Goal: Understand process/instructions

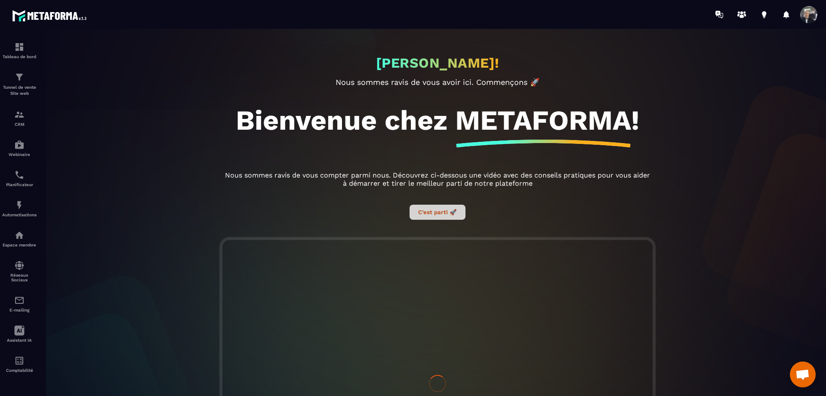
click at [437, 212] on button "C’est parti 🚀" at bounding box center [438, 211] width 56 height 15
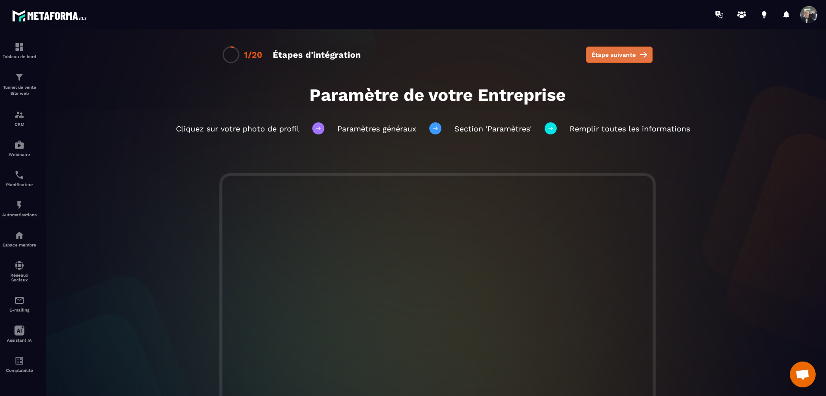
click at [624, 52] on span "Étape suivante" at bounding box center [614, 54] width 44 height 9
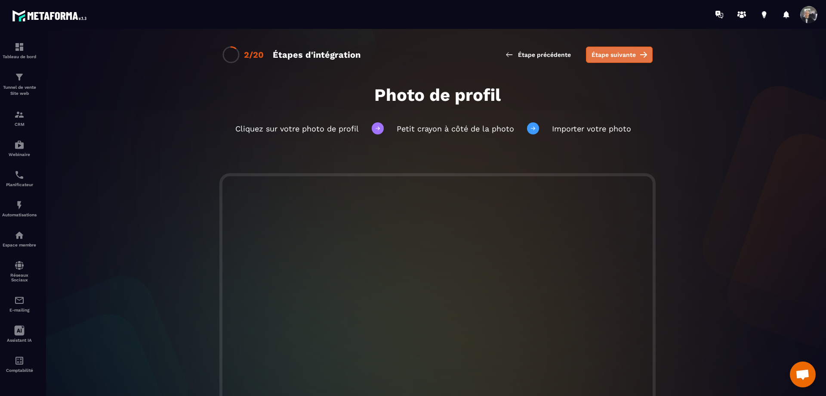
click at [624, 49] on button "Étape suivante" at bounding box center [619, 54] width 67 height 16
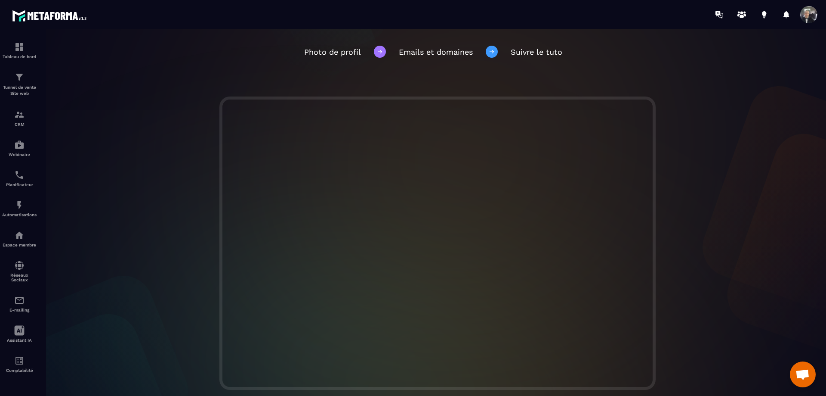
scroll to position [86, 0]
click at [805, 375] on span "Ouvrir le chat" at bounding box center [803, 375] width 14 height 12
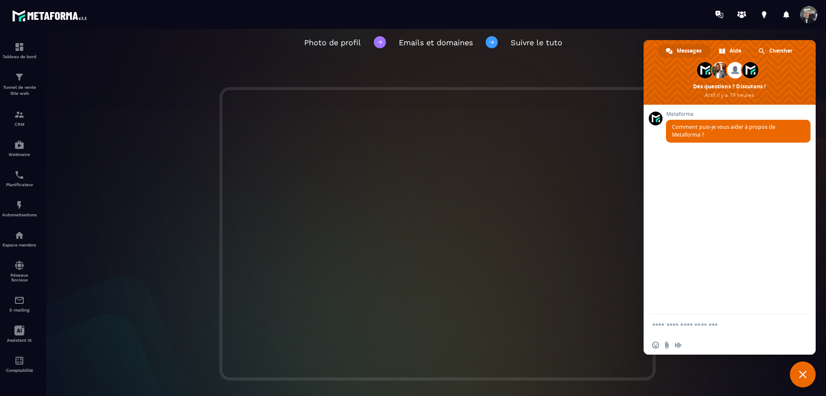
click at [729, 325] on textarea "Entrez votre message..." at bounding box center [721, 325] width 136 height 8
type textarea "**********"
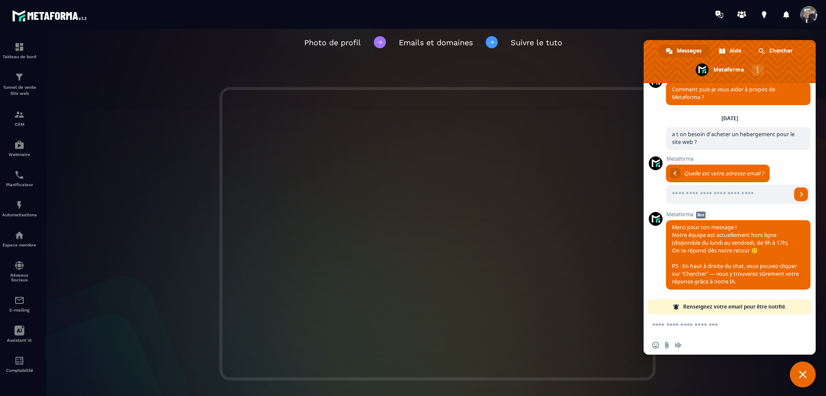
scroll to position [16, 0]
click at [776, 48] on span "Chercher" at bounding box center [781, 50] width 23 height 13
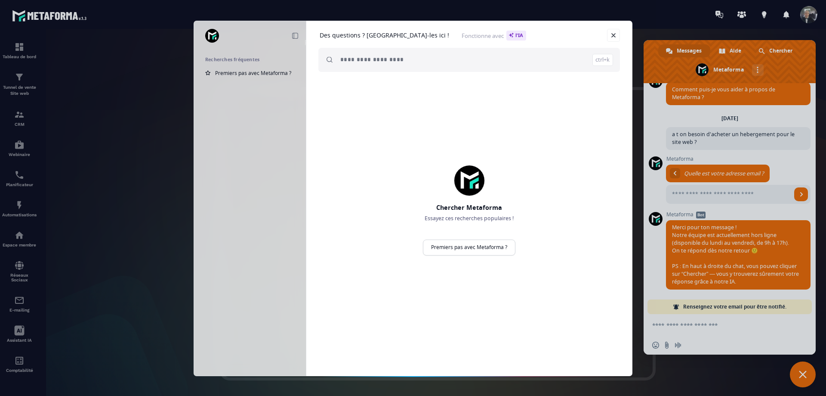
click at [419, 62] on input "search" at bounding box center [476, 60] width 273 height 24
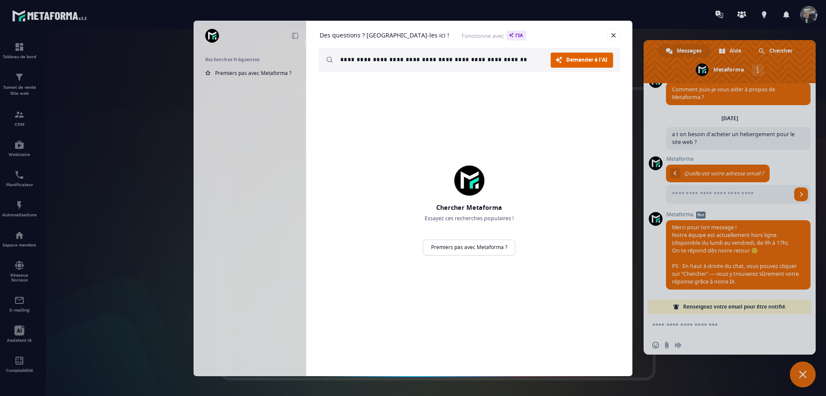
type input "**********"
click at [567, 64] on link "Demander à l'AI Chercher" at bounding box center [582, 60] width 62 height 15
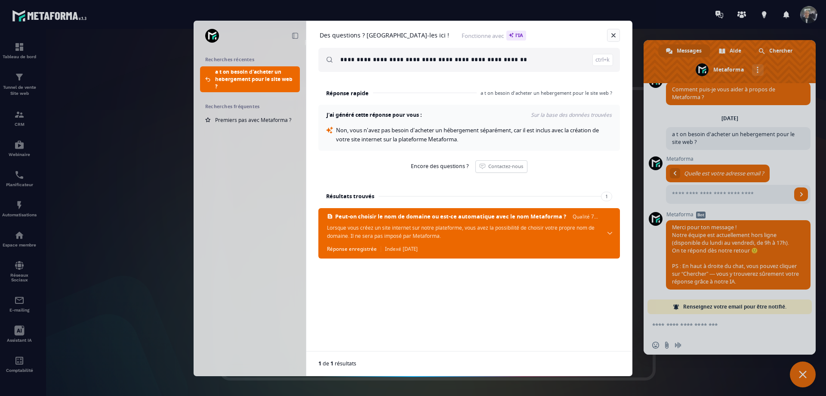
click at [613, 33] on link "Fermer" at bounding box center [613, 35] width 13 height 13
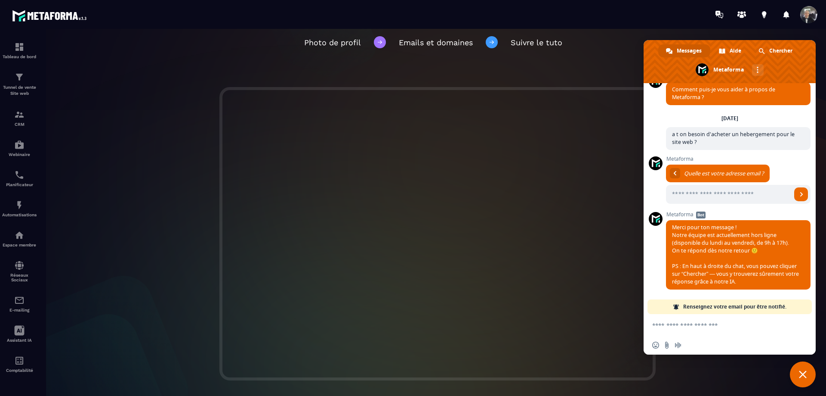
click at [599, 42] on div "Photo de profil Emails et domaines Suivre le tuto" at bounding box center [438, 42] width 636 height 46
click at [805, 378] on span "Fermer le chat" at bounding box center [803, 374] width 26 height 26
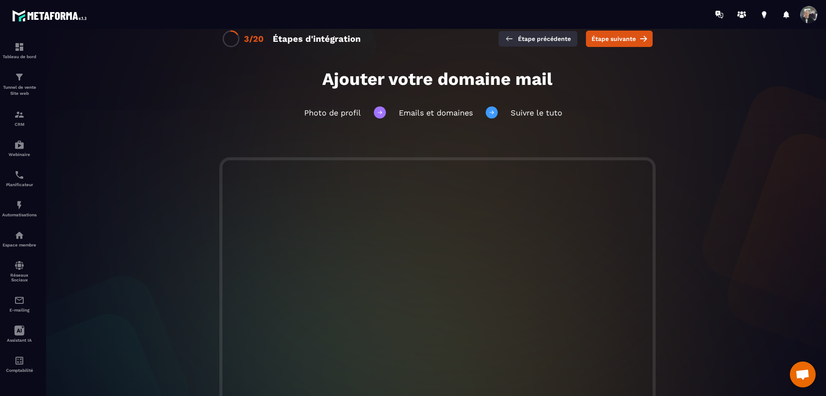
scroll to position [0, 0]
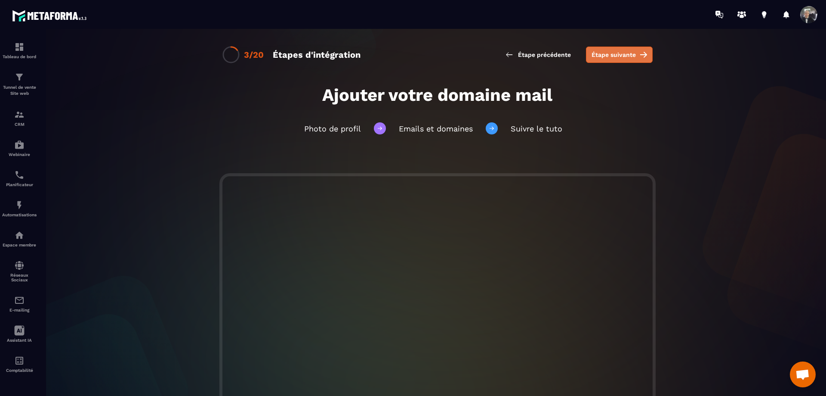
click at [610, 53] on span "Étape suivante" at bounding box center [614, 54] width 44 height 9
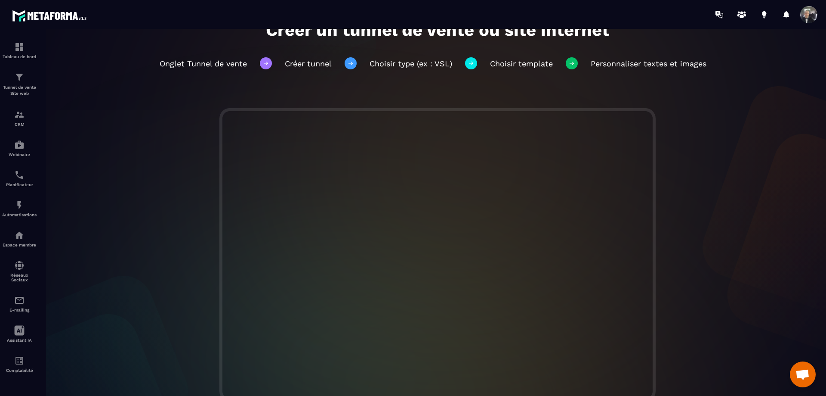
scroll to position [86, 0]
